Goal: Task Accomplishment & Management: Manage account settings

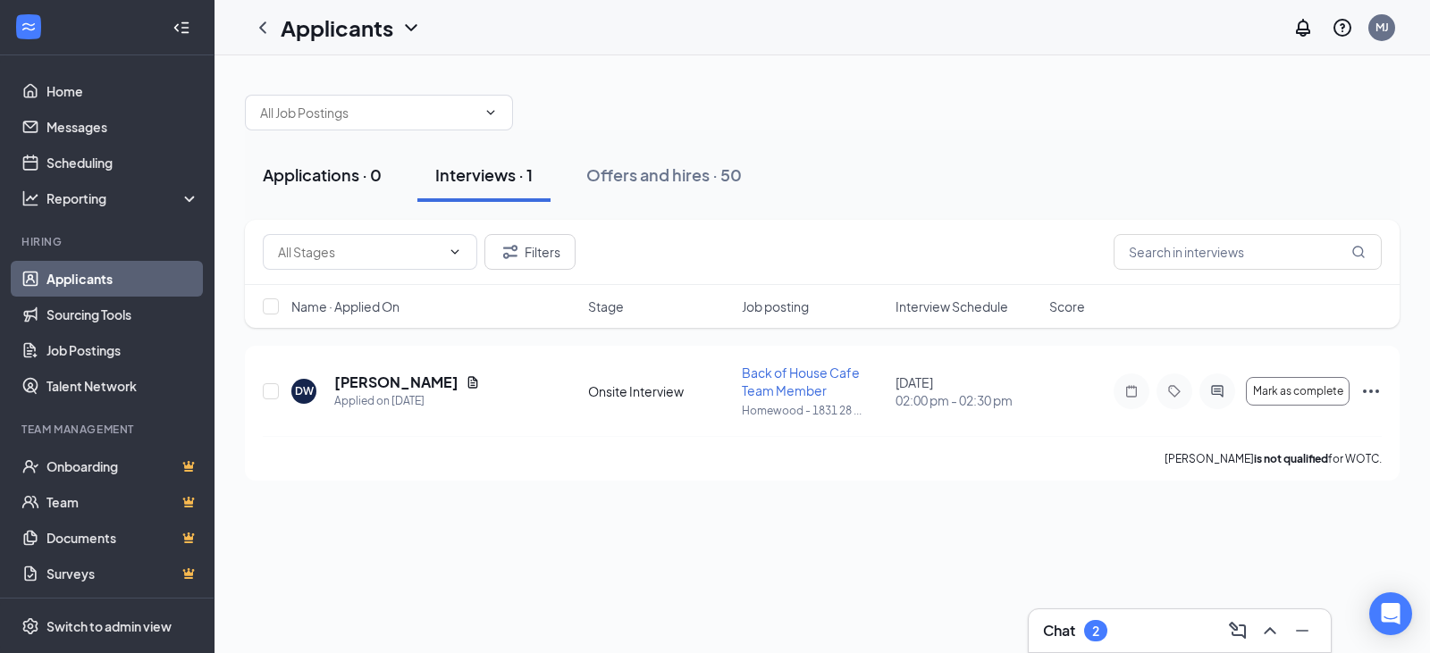
click at [316, 173] on div "Applications · 0" at bounding box center [322, 175] width 119 height 22
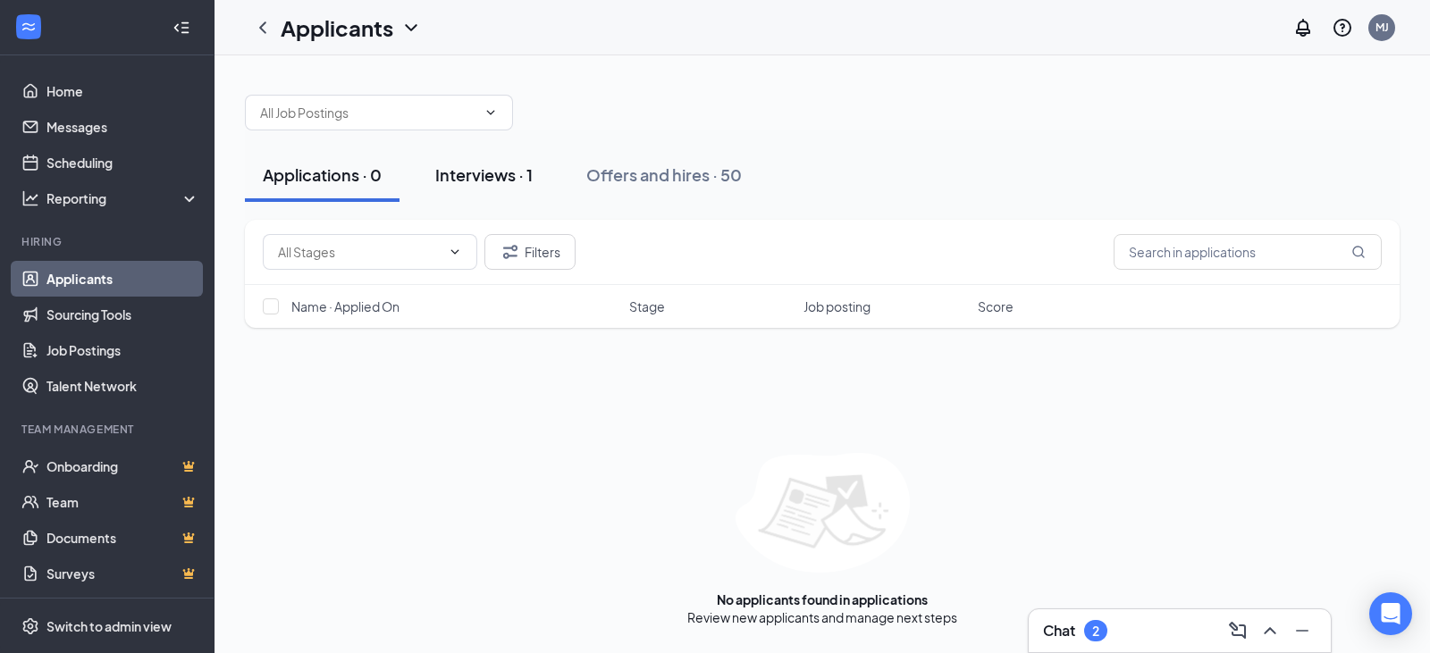
click at [486, 177] on div "Interviews · 1" at bounding box center [483, 175] width 97 height 22
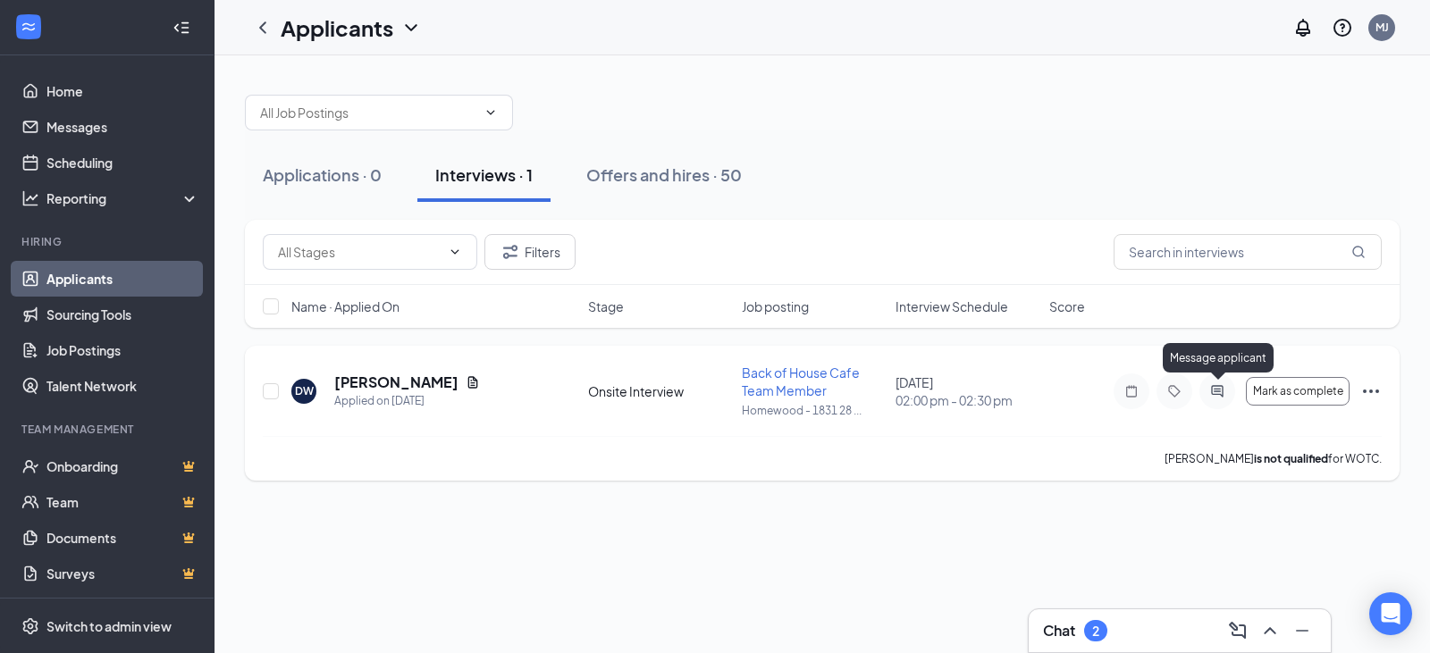
click at [1216, 389] on icon "ActiveChat" at bounding box center [1217, 391] width 21 height 14
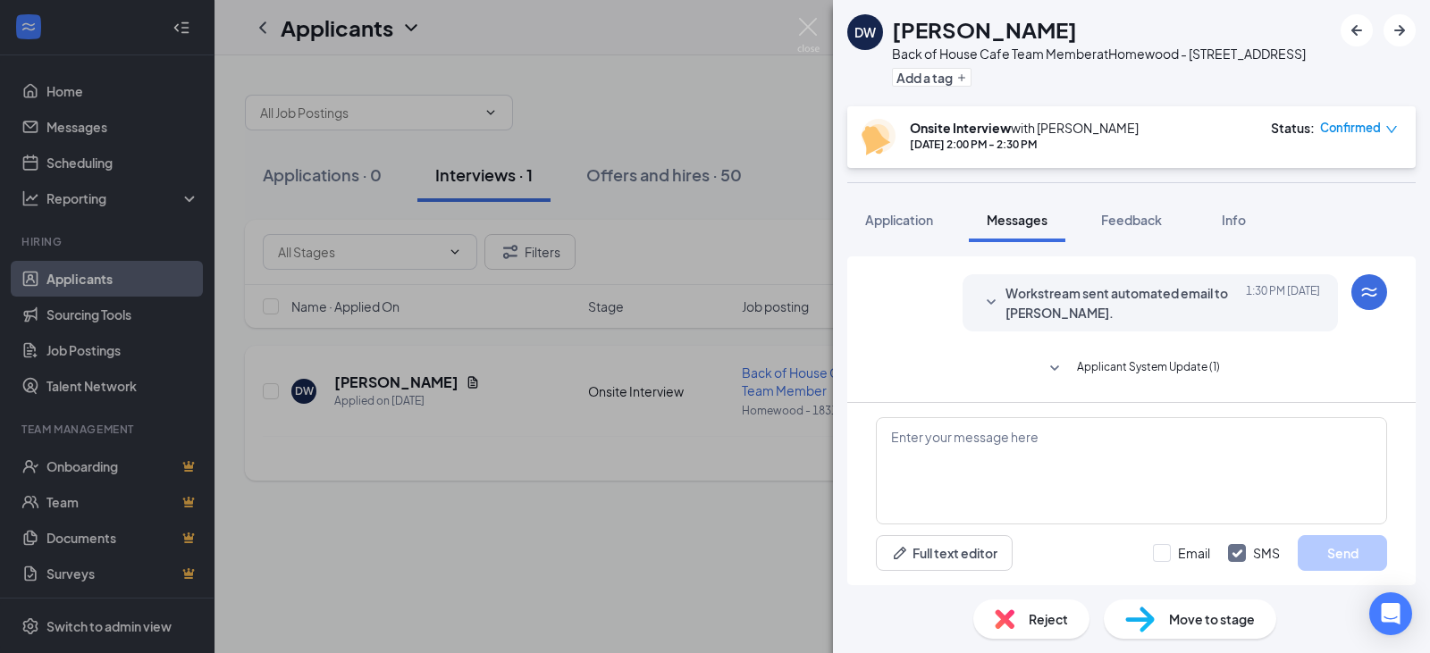
scroll to position [732, 0]
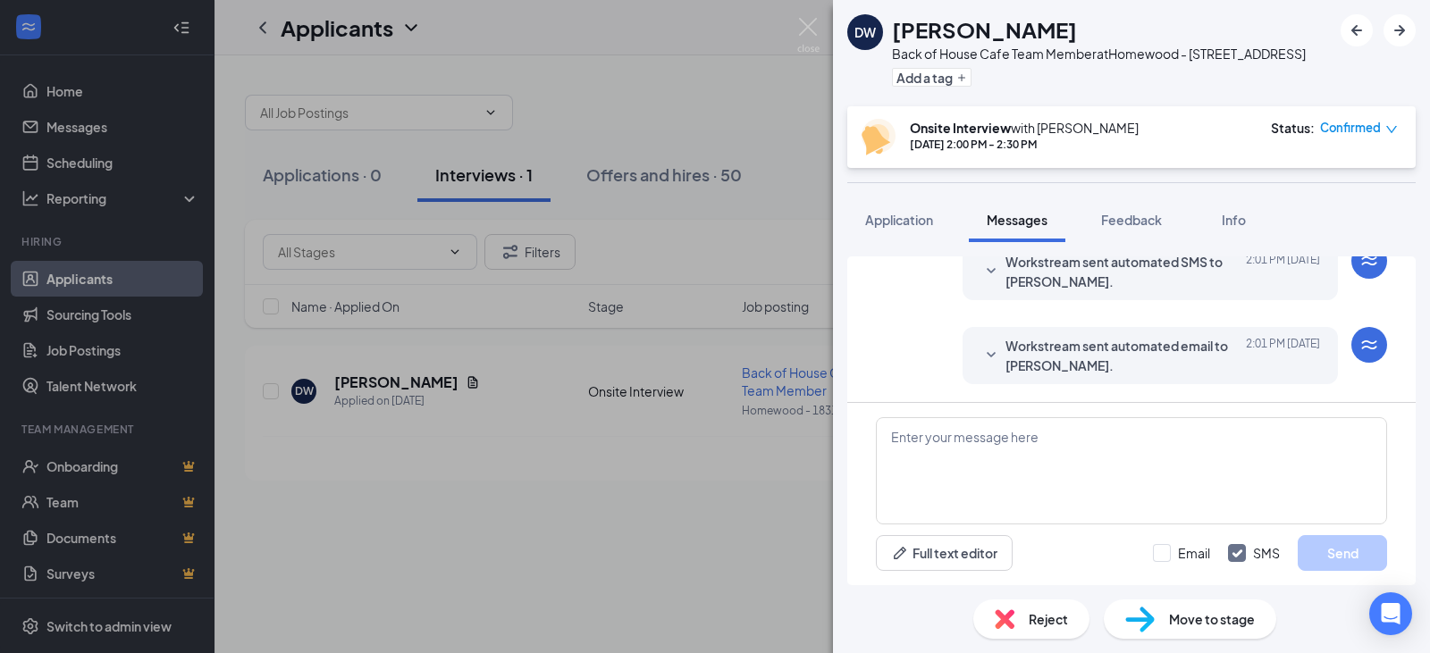
click at [992, 356] on icon "SmallChevronDown" at bounding box center [991, 354] width 9 height 5
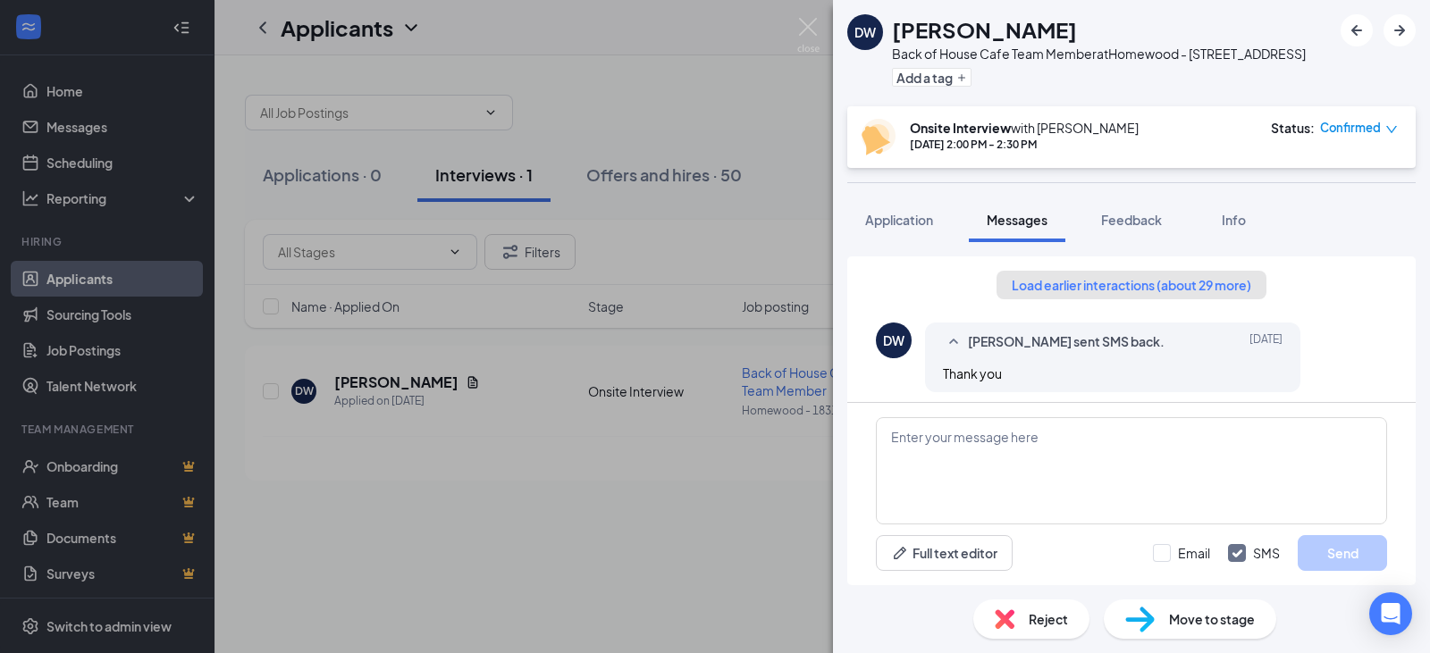
click at [1087, 290] on button "Load earlier interactions (about 29 more)" at bounding box center [1132, 285] width 270 height 29
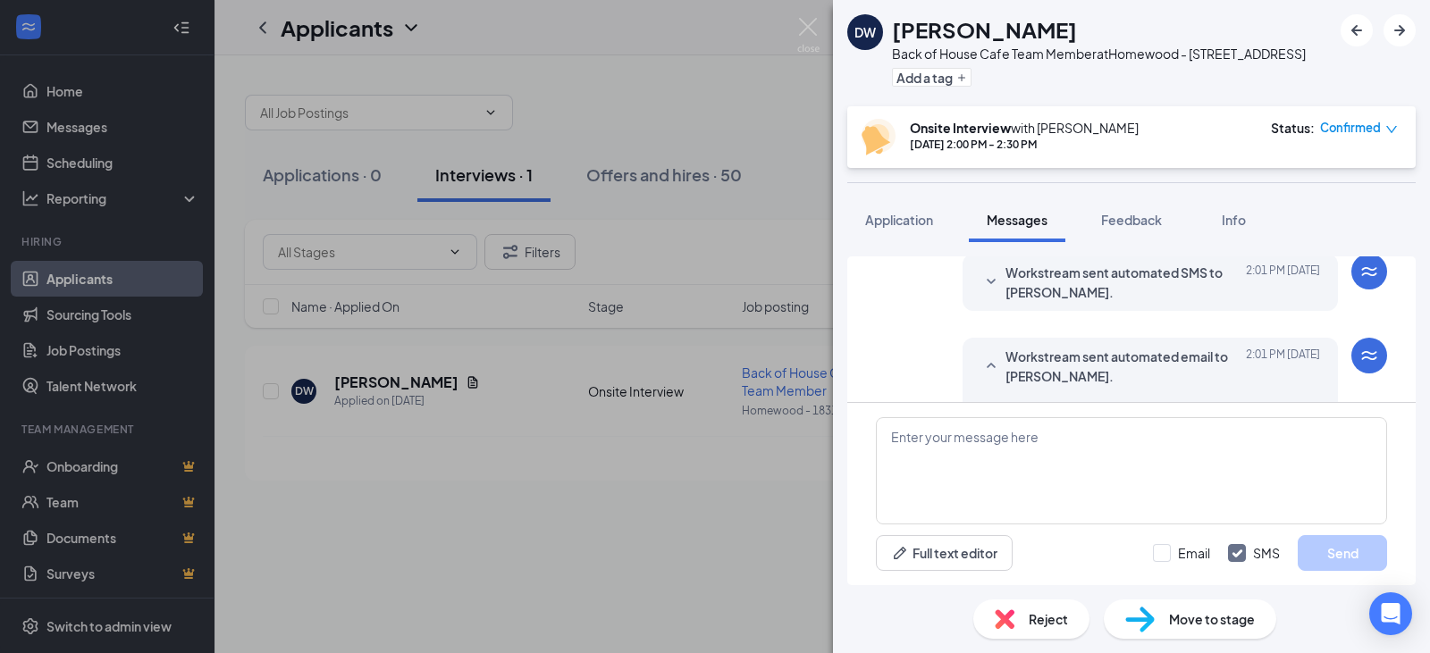
scroll to position [3554, 0]
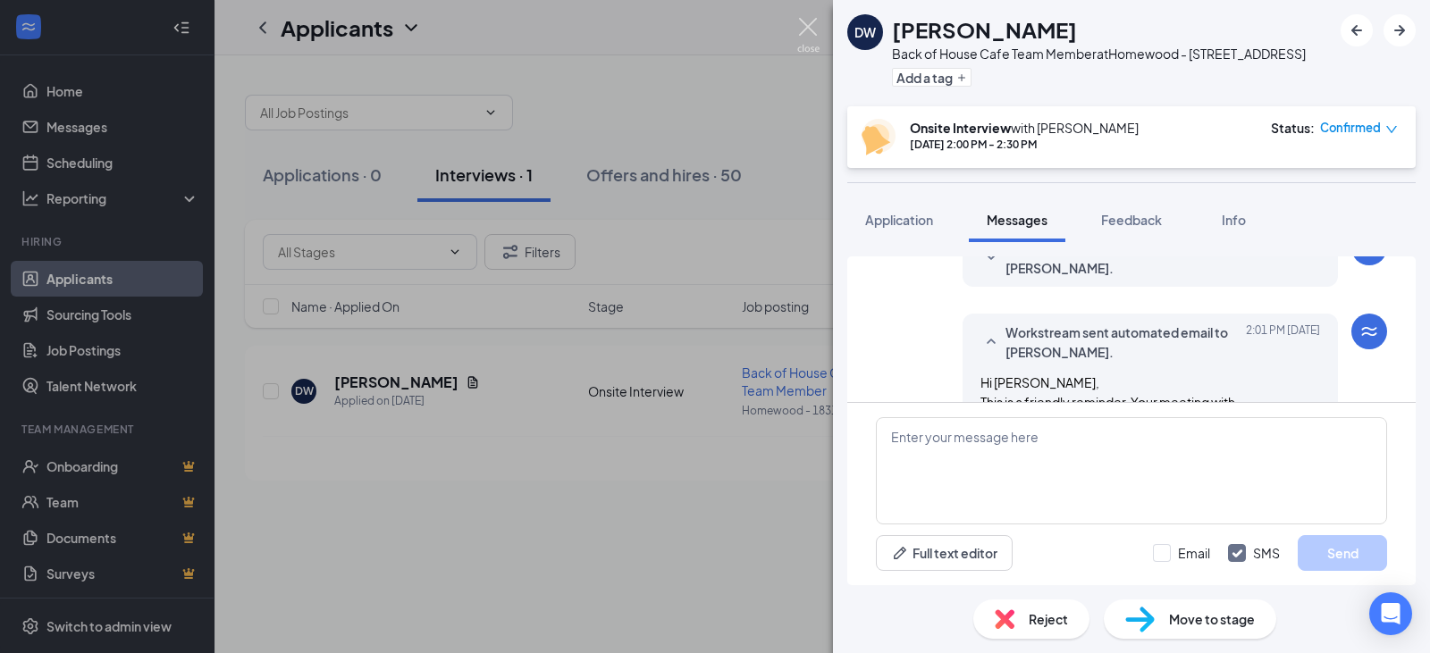
click at [811, 22] on img at bounding box center [808, 35] width 22 height 35
